Goal: Task Accomplishment & Management: Use online tool/utility

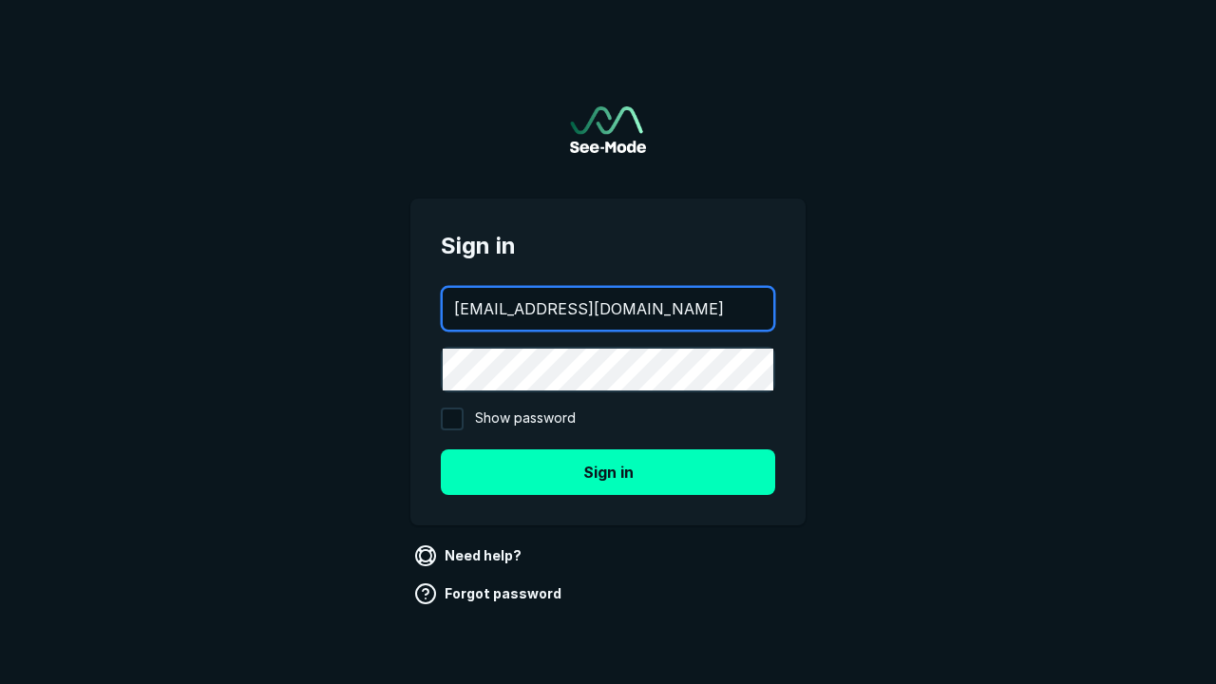
type input "[EMAIL_ADDRESS][DOMAIN_NAME]"
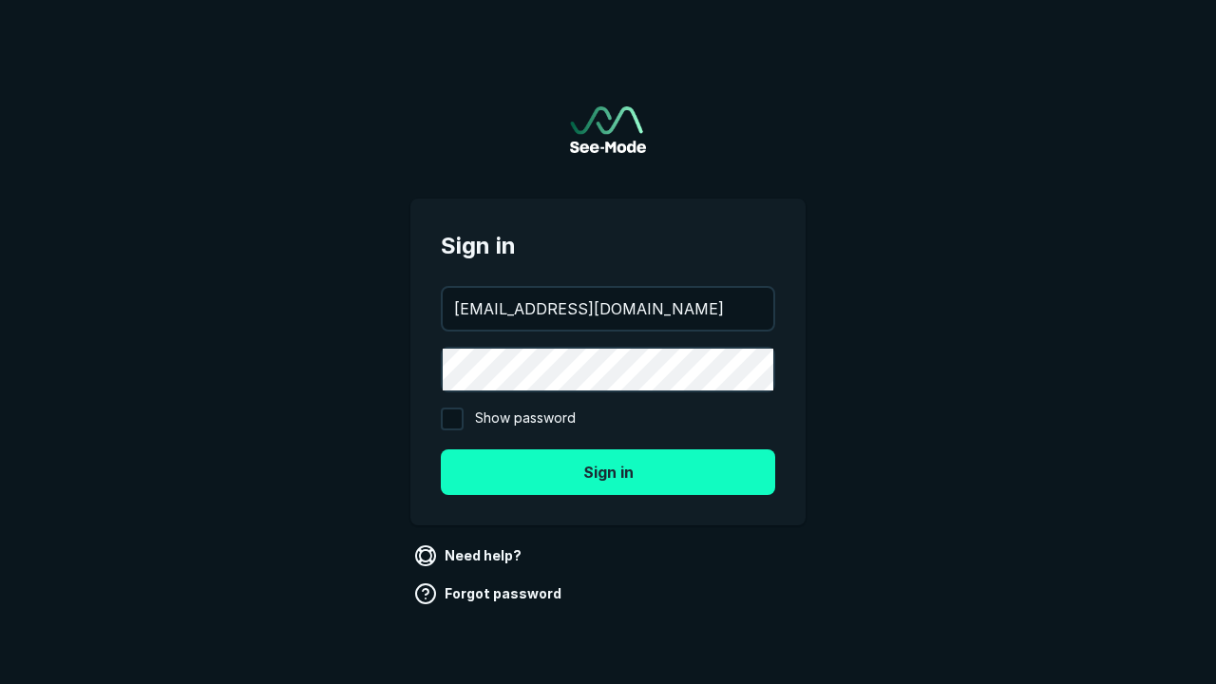
click at [608, 471] on button "Sign in" at bounding box center [608, 473] width 335 height 46
